Goal: Navigation & Orientation: Find specific page/section

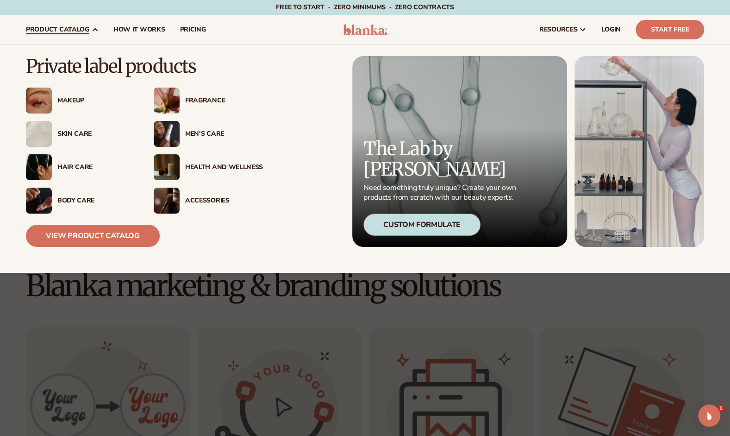
click at [193, 97] on div "Fragrance" at bounding box center [224, 101] width 78 height 8
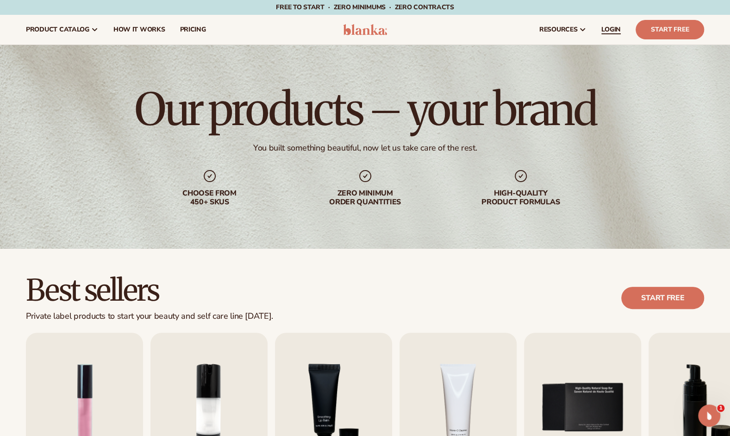
click at [616, 26] on span "LOGIN" at bounding box center [611, 29] width 19 height 7
